Goal: Information Seeking & Learning: Learn about a topic

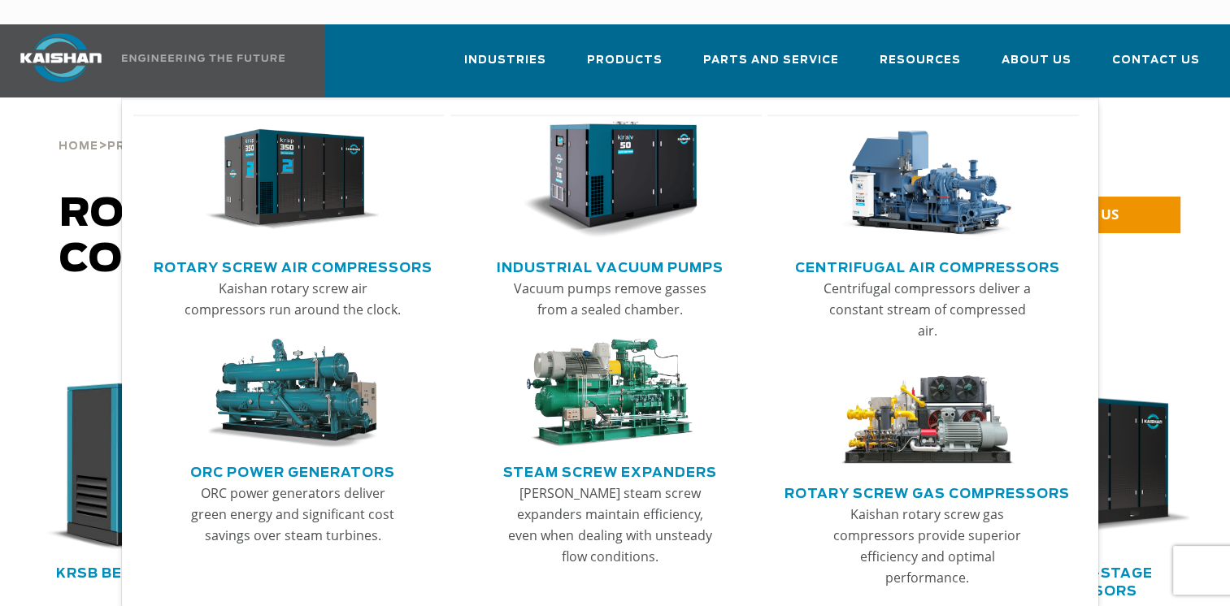
drag, startPoint x: 650, startPoint y: 50, endPoint x: 1168, endPoint y: 104, distance: 520.7
click at [1168, 104] on div "Home > Products > Rotary Screw Air Compressors" at bounding box center [616, 129] width 1132 height 62
click at [344, 278] on p "Kaishan rotary screw air compressors run around the clock." at bounding box center [293, 299] width 218 height 42
click at [332, 254] on link "Rotary Screw Air Compressors" at bounding box center [293, 266] width 279 height 24
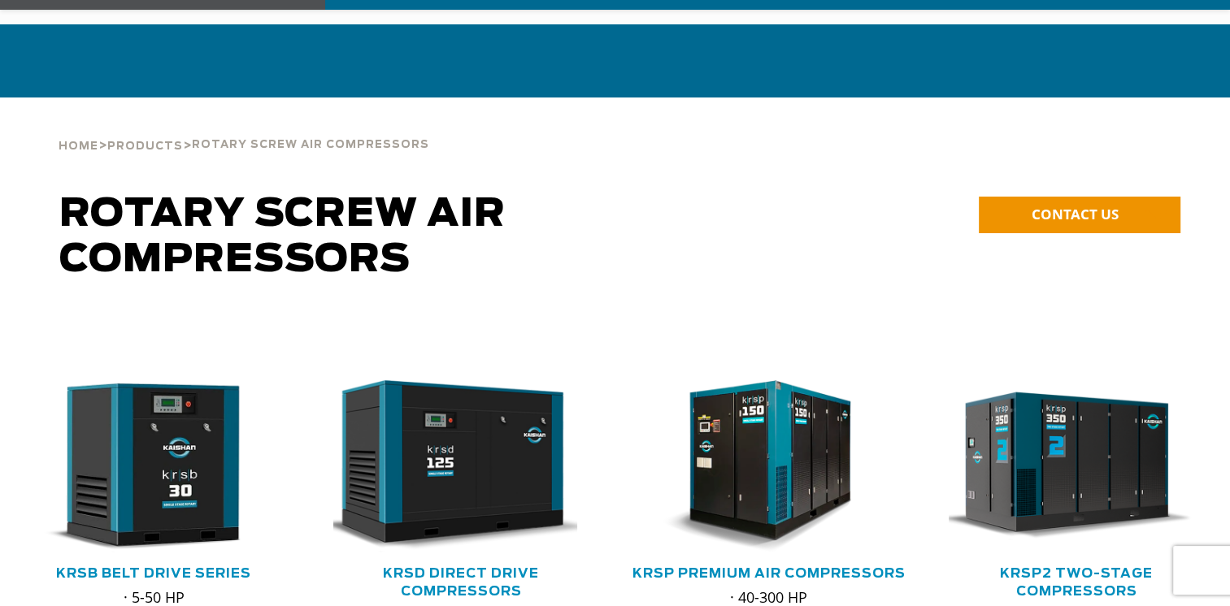
scroll to position [244, 0]
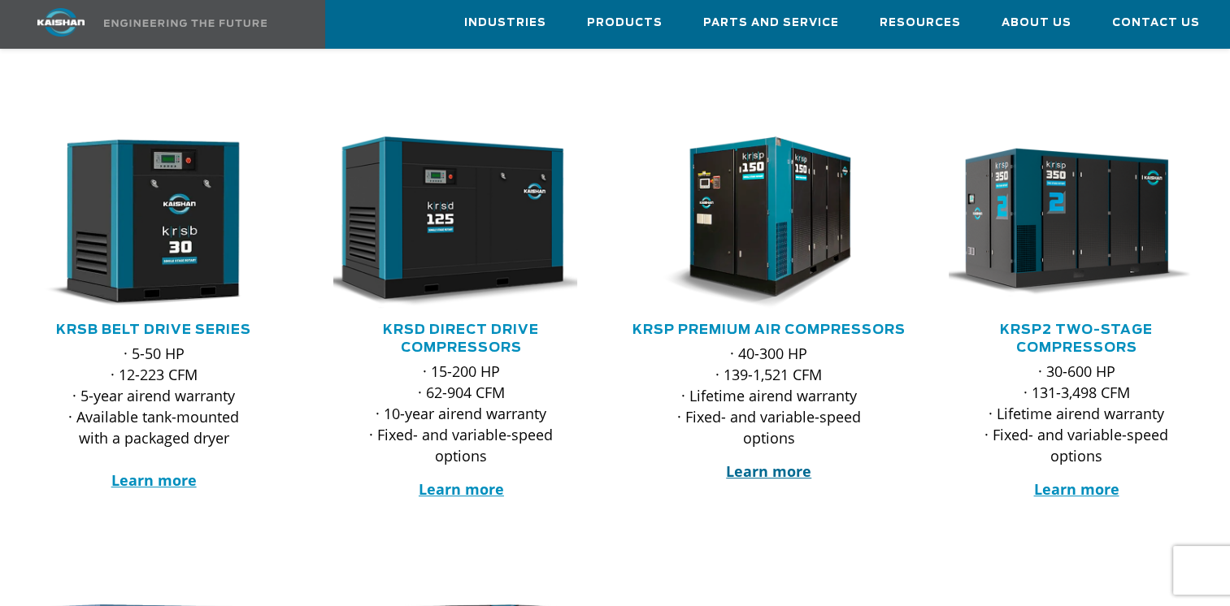
click at [765, 464] on strong "Learn more" at bounding box center [768, 472] width 85 height 20
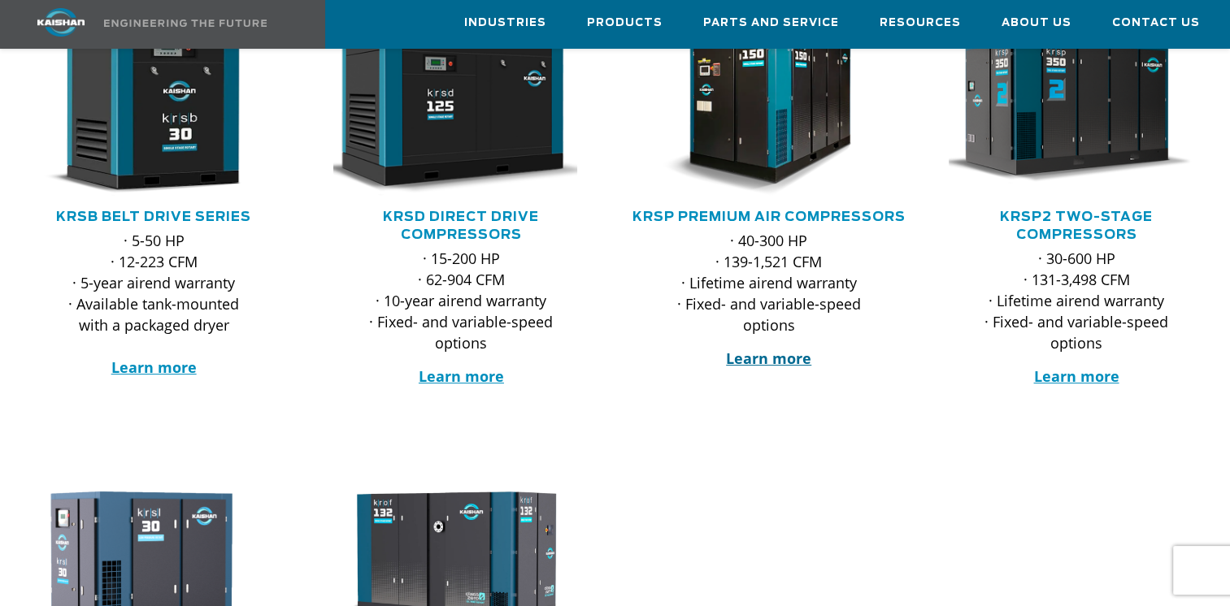
scroll to position [488, 0]
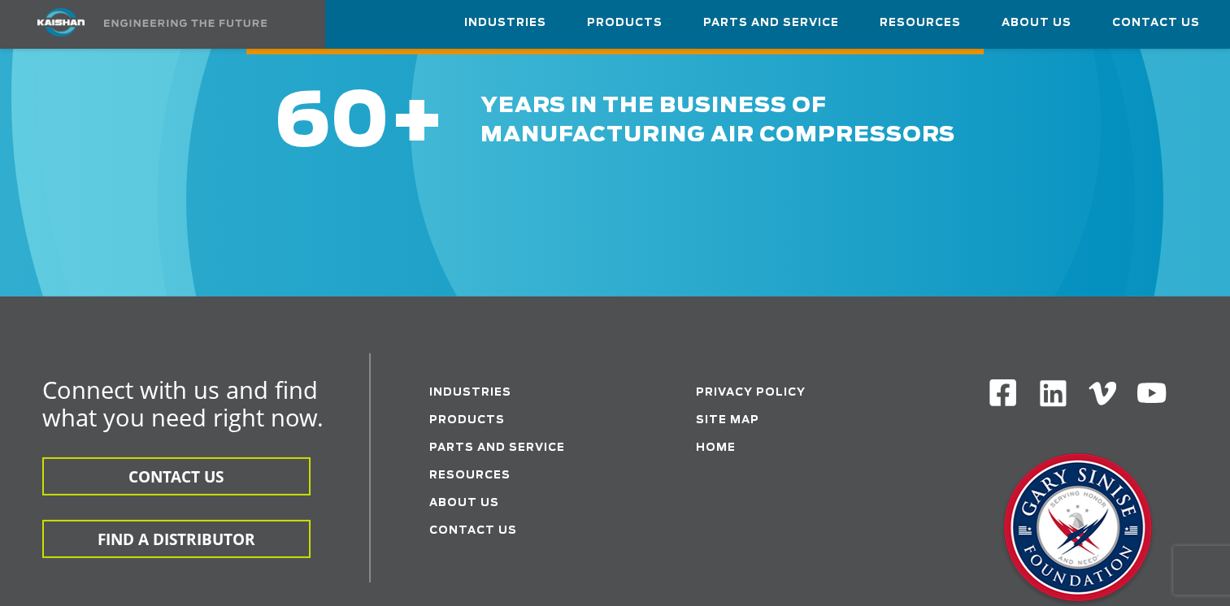
scroll to position [4959, 0]
